Goal: Navigation & Orientation: Find specific page/section

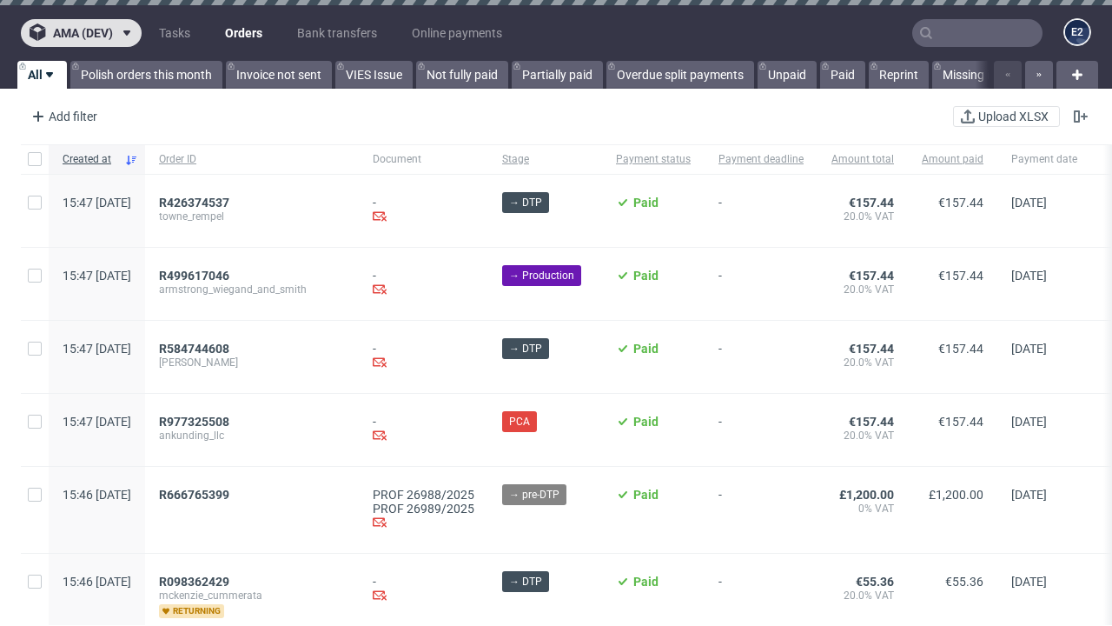
click at [81, 33] on span "ama (dev)" at bounding box center [83, 33] width 60 height 12
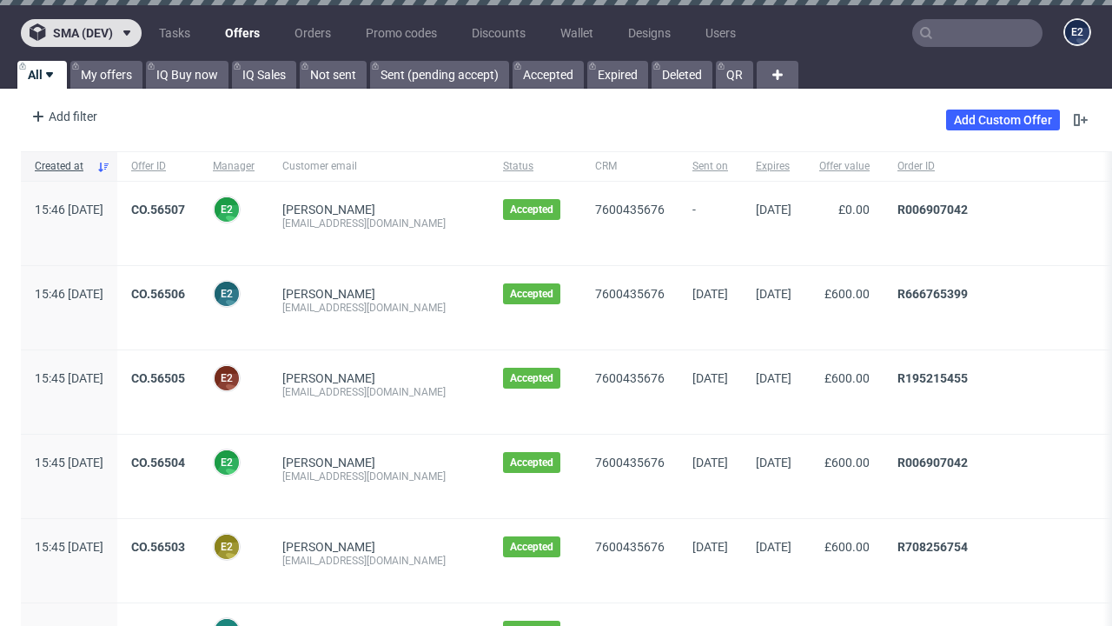
click at [81, 33] on span "sma (dev)" at bounding box center [83, 33] width 60 height 12
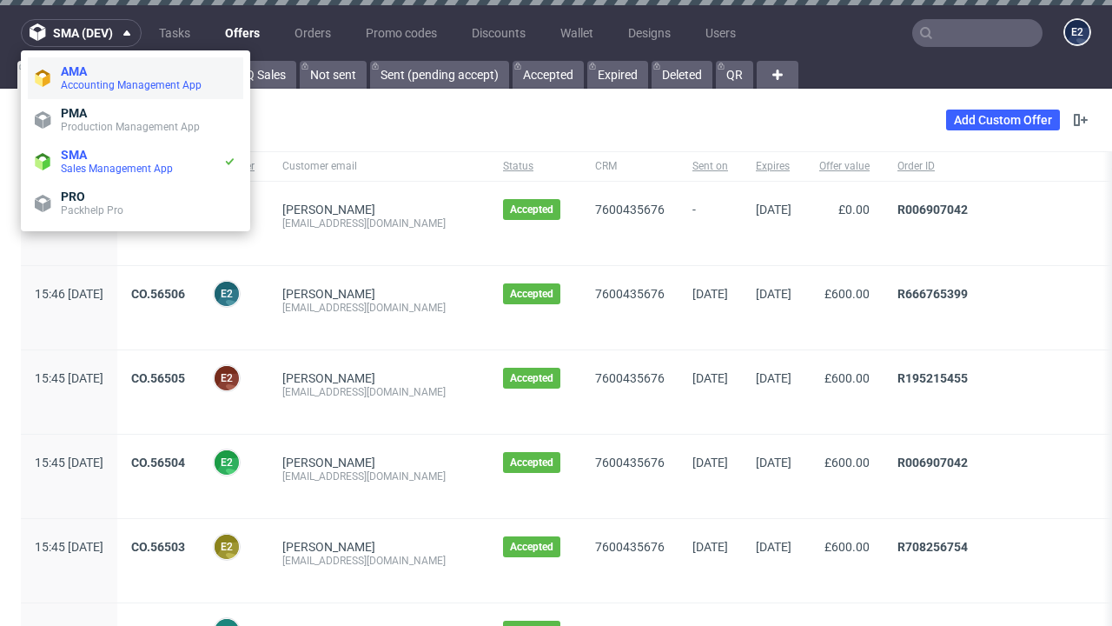
click at [136, 78] on span "Accounting Management App" at bounding box center [149, 85] width 176 height 14
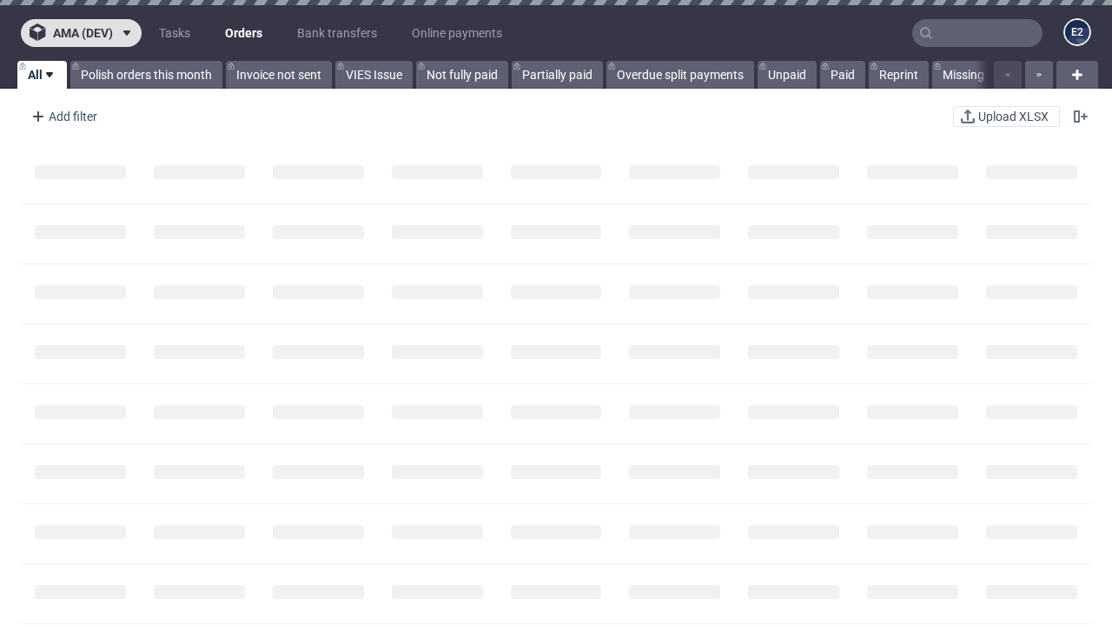
click at [81, 33] on span "ama (dev)" at bounding box center [83, 33] width 60 height 12
